Goal: Task Accomplishment & Management: Complete application form

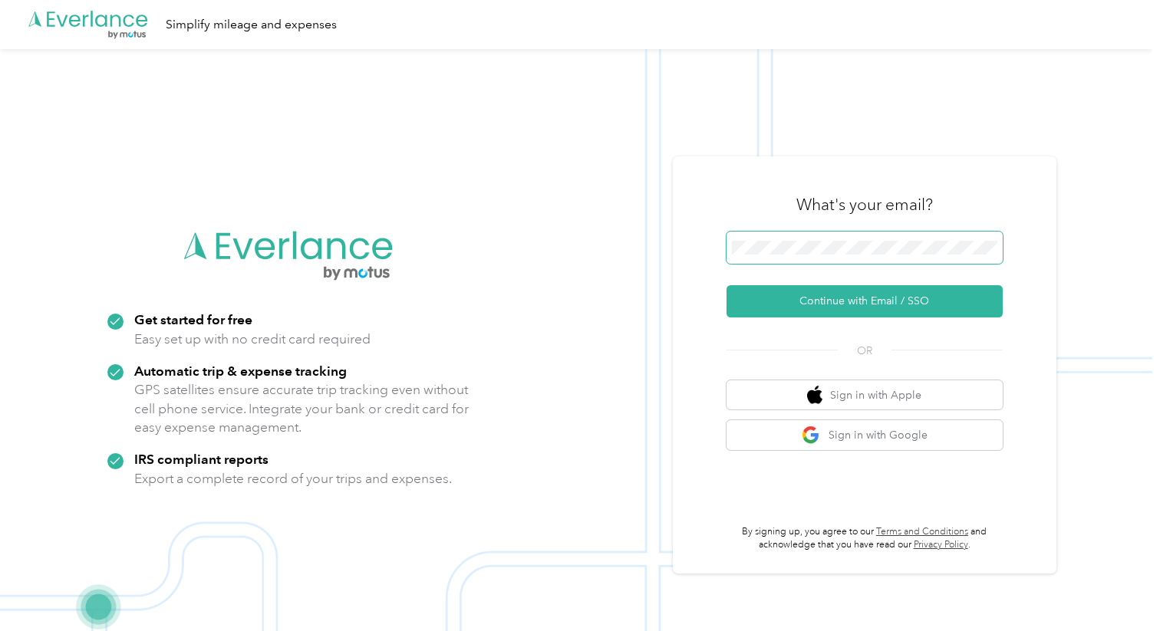
click at [852, 237] on span at bounding box center [864, 248] width 276 height 32
click at [843, 304] on button "Continue with Email / SSO" at bounding box center [864, 301] width 276 height 32
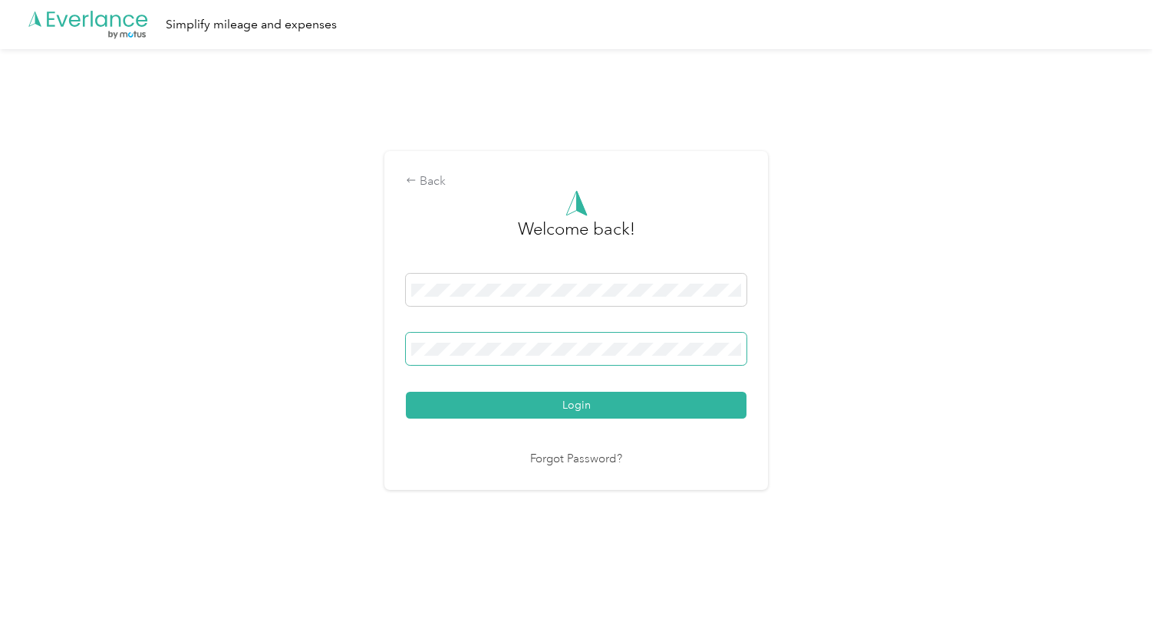
click at [657, 358] on span at bounding box center [576, 349] width 341 height 32
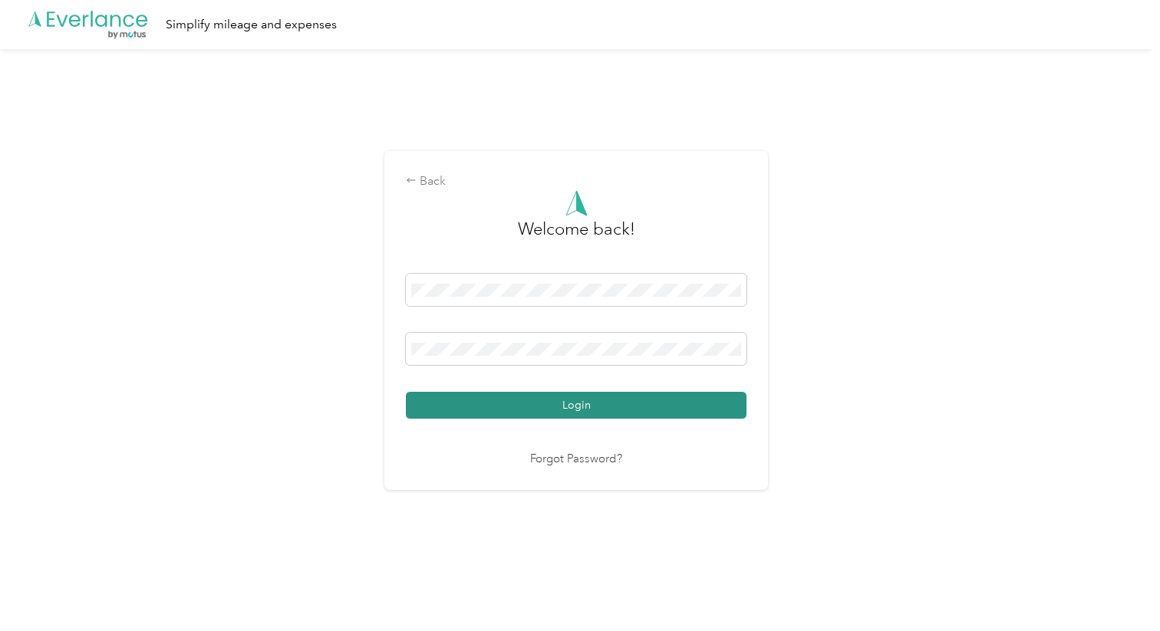
click at [596, 407] on button "Login" at bounding box center [576, 405] width 341 height 27
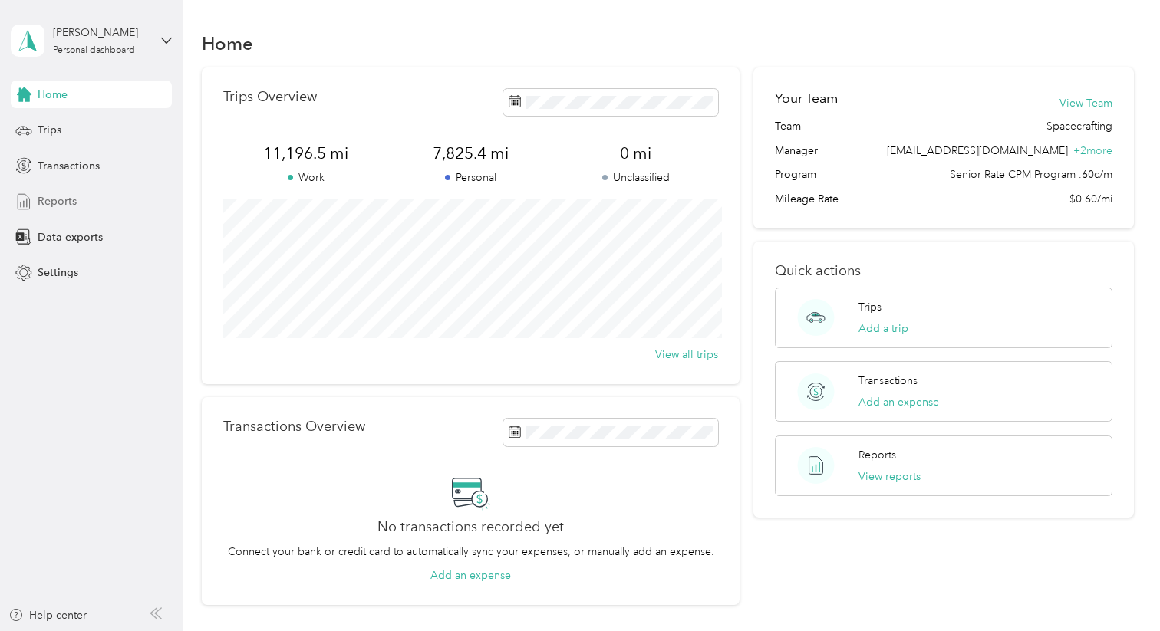
click at [69, 200] on span "Reports" at bounding box center [57, 201] width 39 height 16
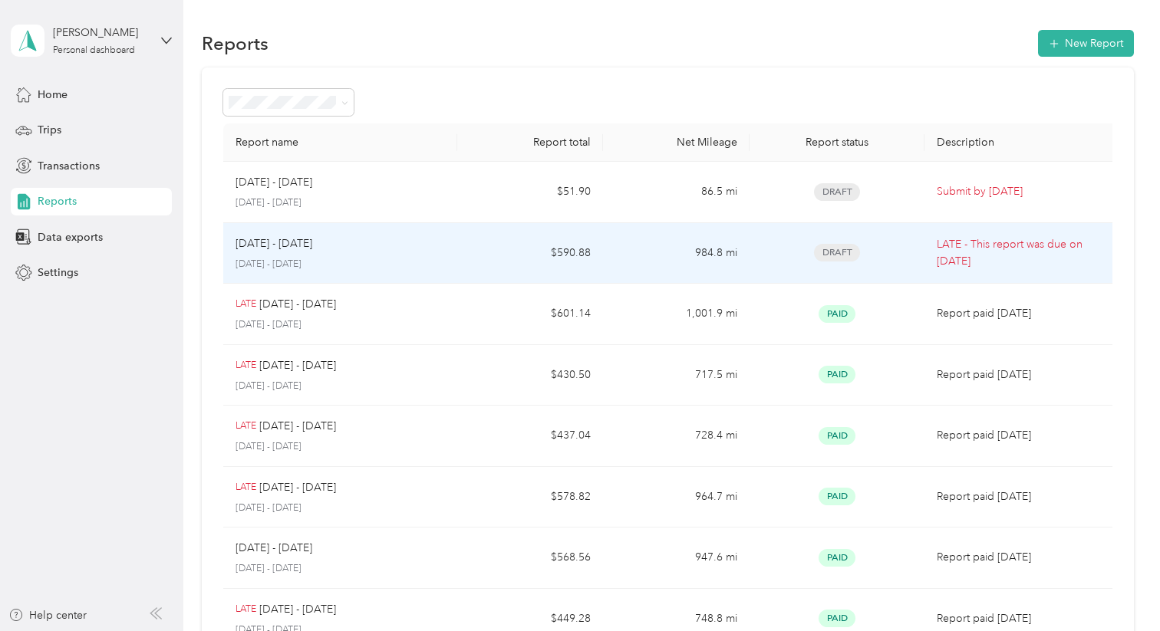
click at [639, 260] on td "984.8 mi" at bounding box center [676, 253] width 146 height 61
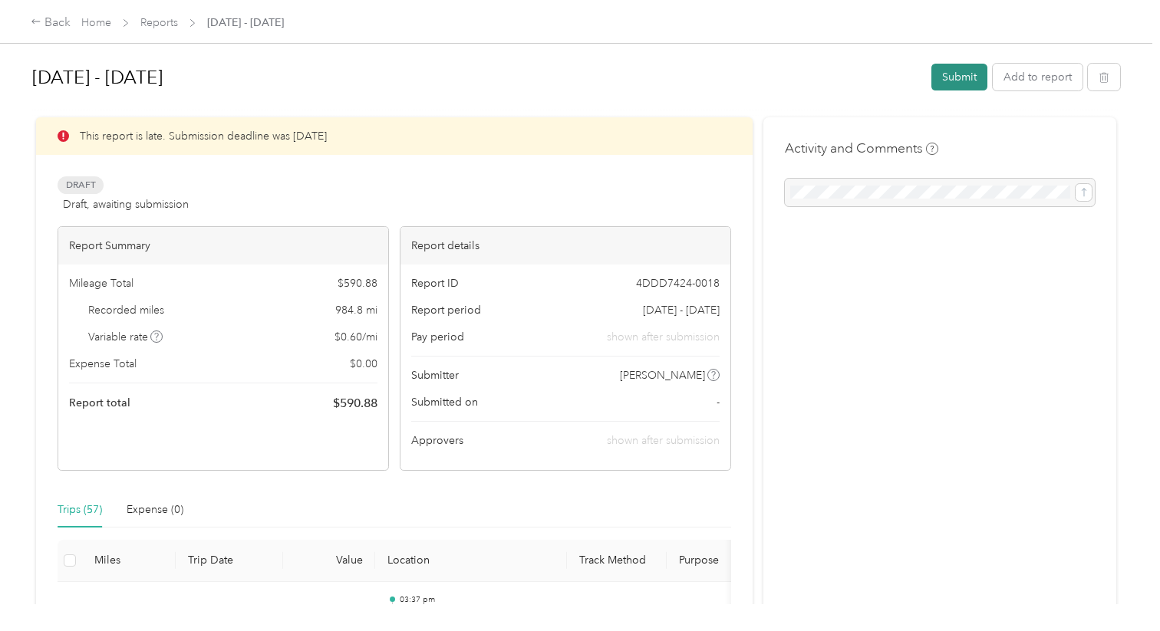
click at [974, 78] on button "Submit" at bounding box center [959, 77] width 56 height 27
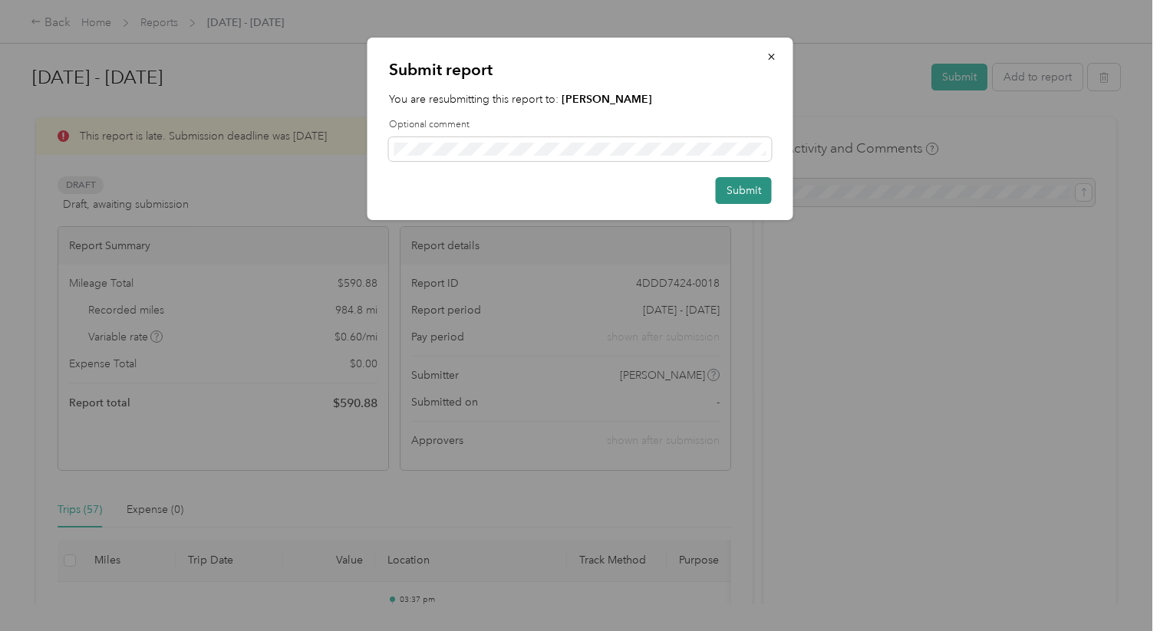
click at [750, 195] on button "Submit" at bounding box center [744, 190] width 56 height 27
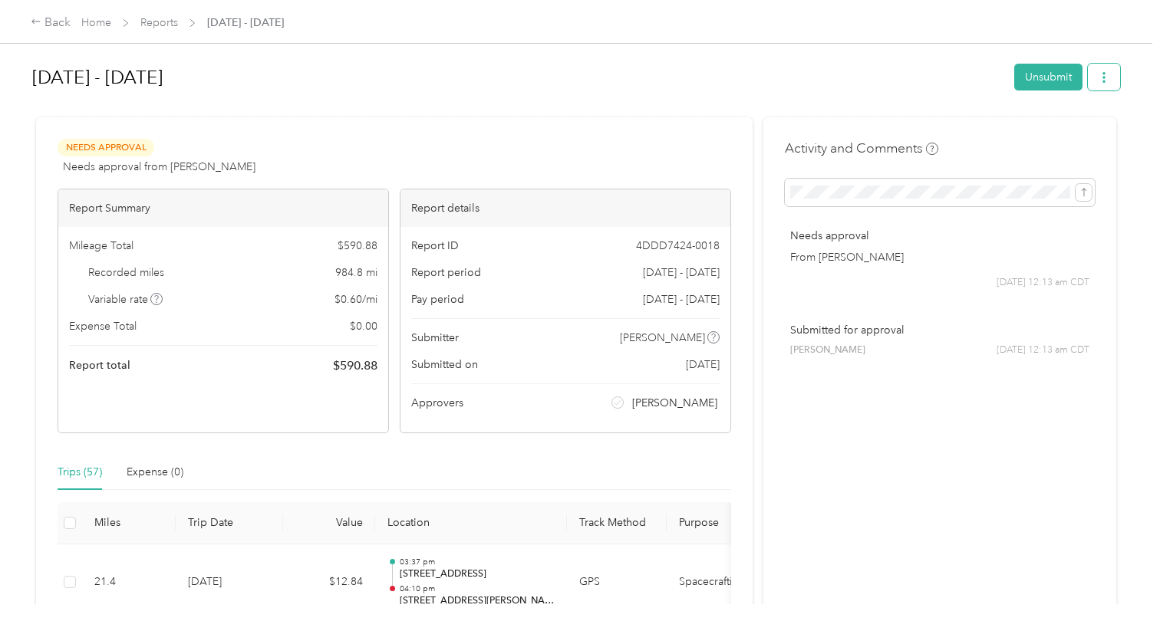
click at [1106, 84] on button "button" at bounding box center [1104, 77] width 32 height 27
click at [1095, 136] on div "Download" at bounding box center [1071, 133] width 91 height 16
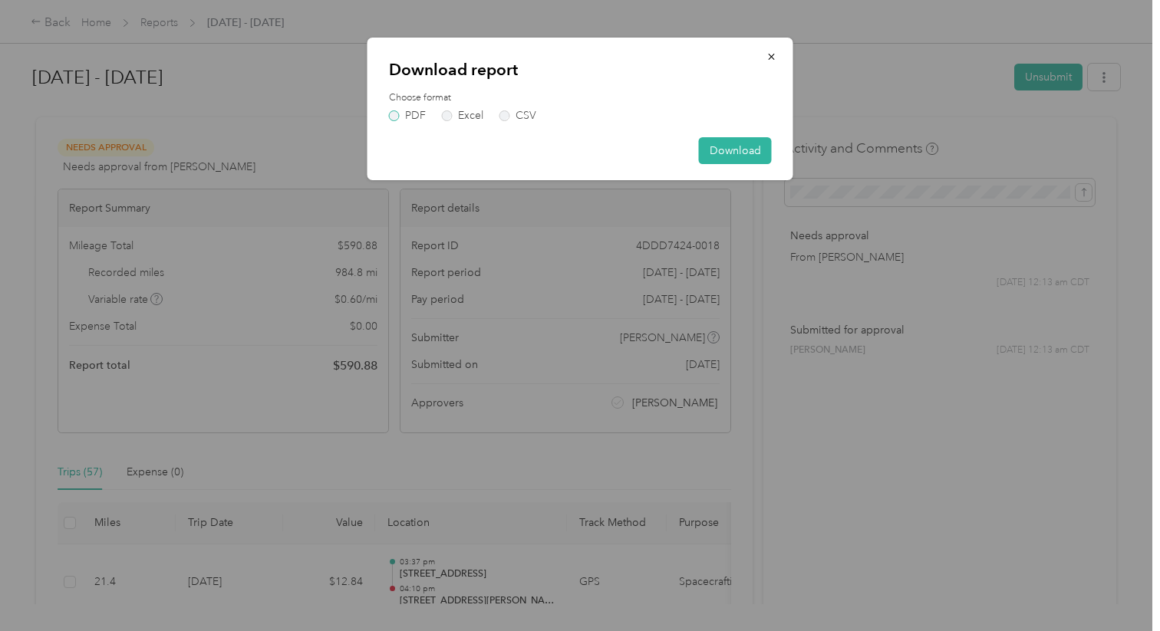
click at [396, 114] on label "PDF" at bounding box center [407, 115] width 37 height 11
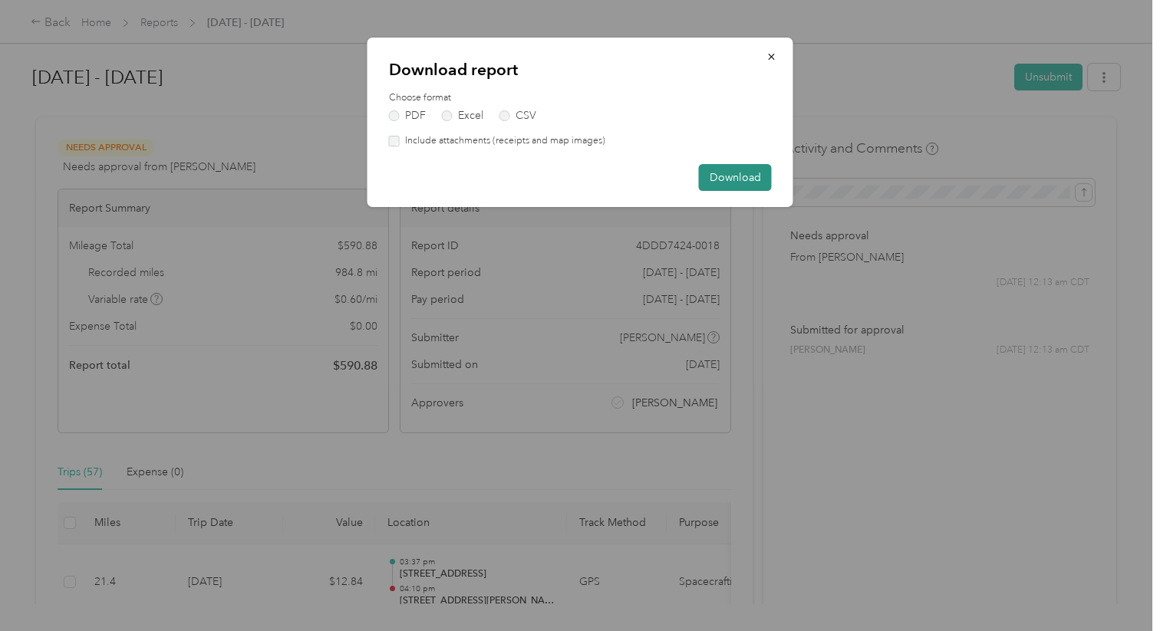
click at [730, 180] on button "Download" at bounding box center [735, 177] width 73 height 27
